Goal: Transaction & Acquisition: Purchase product/service

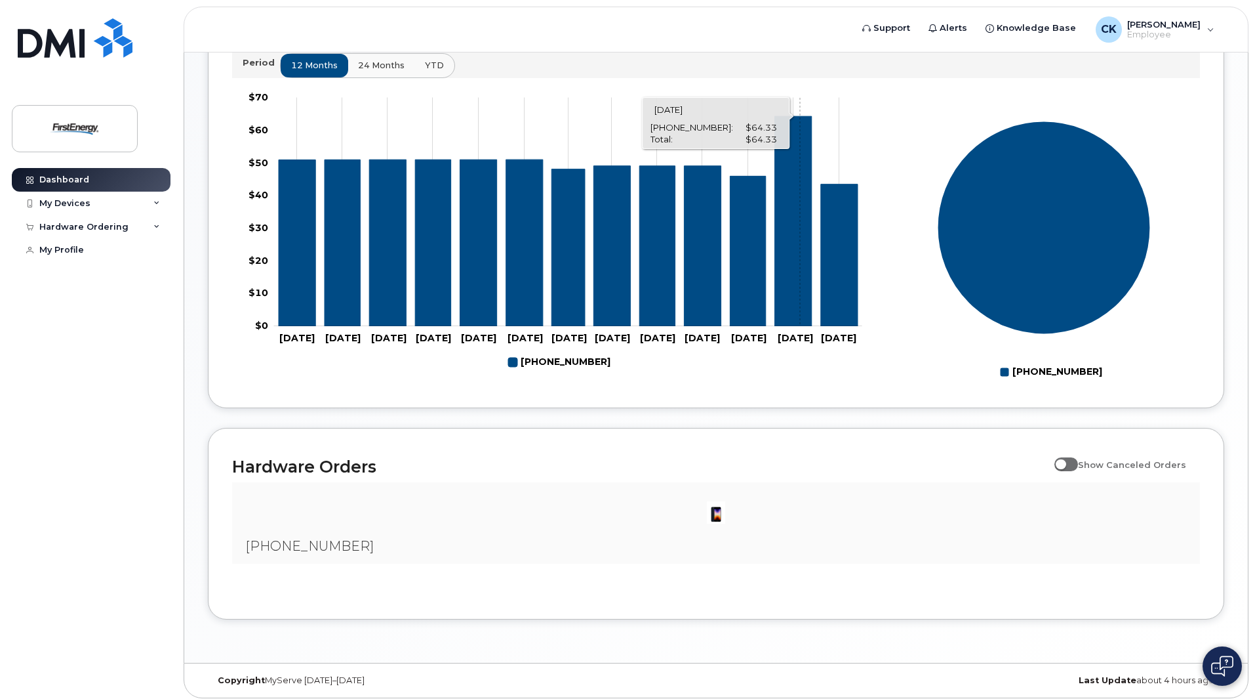
scroll to position [532, 0]
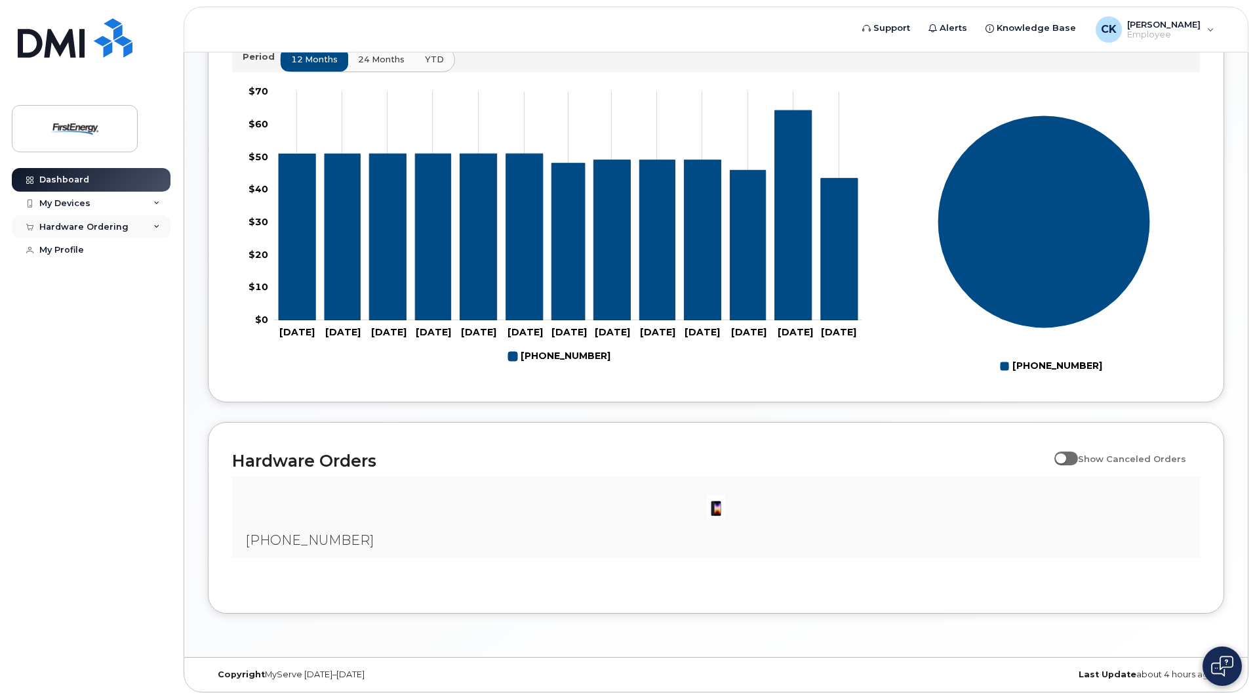
click at [117, 226] on div "Hardware Ordering" at bounding box center [83, 227] width 89 height 10
click at [74, 275] on div "New Order" at bounding box center [70, 276] width 50 height 12
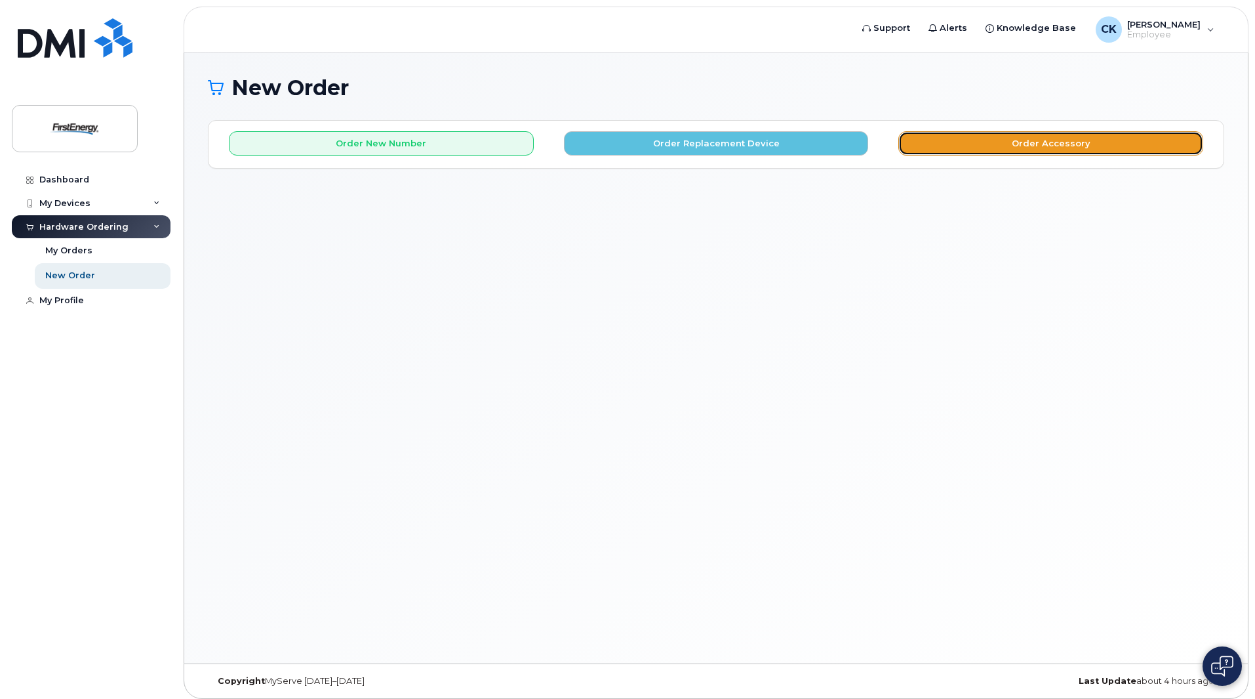
click at [1065, 146] on button "Order Accessory" at bounding box center [1051, 143] width 305 height 24
